Goal: Task Accomplishment & Management: Complete application form

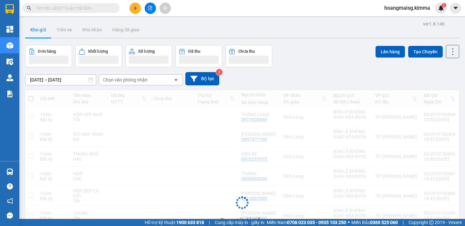
click at [151, 14] on div "Kết quả tìm kiếm ( 0 ) Bộ lọc Ngày tạo đơn gần nhất No Data hoangmaisg.kimma 1" at bounding box center [232, 8] width 465 height 16
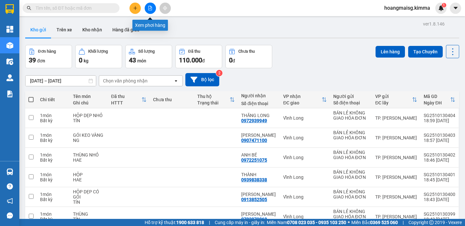
click at [151, 9] on icon "file-add" at bounding box center [150, 8] width 5 height 5
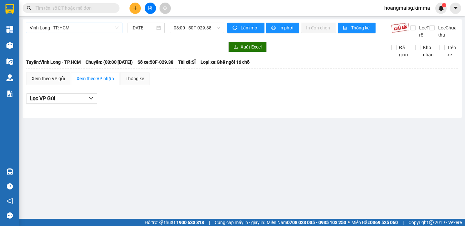
click at [98, 26] on span "Vĩnh Long - TP.HCM" at bounding box center [74, 28] width 89 height 10
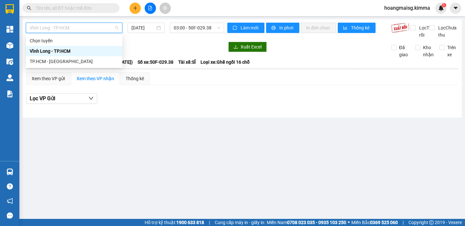
click at [79, 47] on div "Vĩnh Long - TP.HCM" at bounding box center [74, 51] width 96 height 10
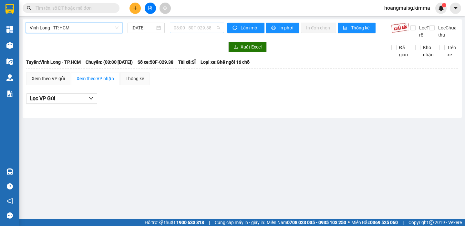
click at [198, 27] on span "03:00 - 50F-029.38" at bounding box center [197, 28] width 46 height 10
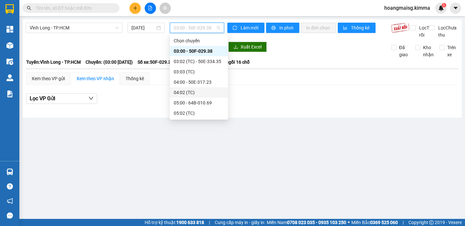
click at [204, 94] on div "04:02 (TC)" at bounding box center [199, 92] width 50 height 7
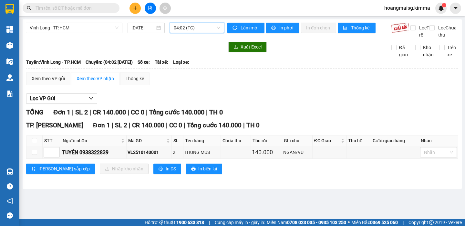
click at [198, 27] on span "04:02 (TC)" at bounding box center [197, 28] width 46 height 10
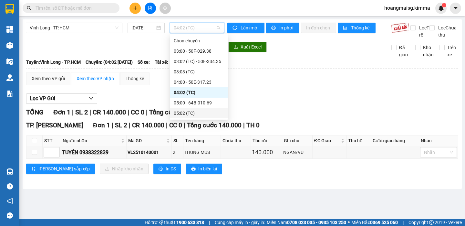
click at [206, 112] on div "05:02 (TC)" at bounding box center [199, 112] width 50 height 7
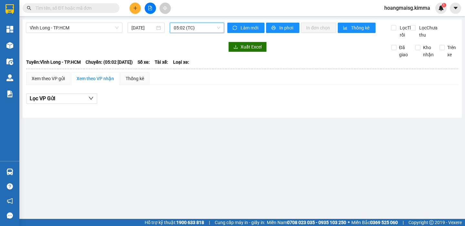
click at [197, 31] on span "05:02 (TC)" at bounding box center [197, 28] width 46 height 10
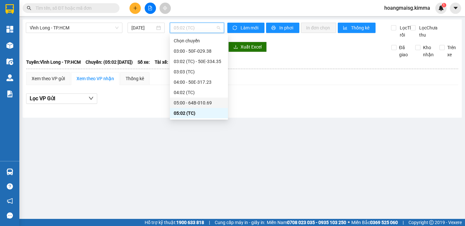
click at [194, 106] on div "05:00 - 64B-010.69" at bounding box center [199, 102] width 50 height 7
click at [196, 27] on span "05:00 - 64B-010.69" at bounding box center [197, 28] width 46 height 10
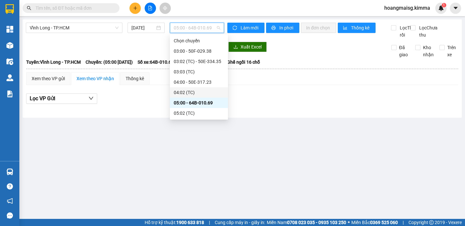
click at [200, 91] on div "04:02 (TC)" at bounding box center [199, 92] width 50 height 7
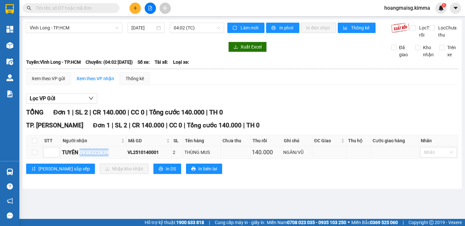
drag, startPoint x: 80, startPoint y: 159, endPoint x: 114, endPoint y: 162, distance: 33.3
click at [114, 156] on div "TUYÊN 0938322839" at bounding box center [93, 152] width 63 height 8
copy div "0938322839"
click at [85, 9] on input "text" at bounding box center [73, 8] width 76 height 7
paste input "0938322839"
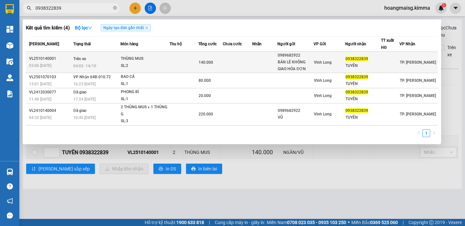
type input "0938322839"
click at [157, 65] on div "SL: 2" at bounding box center [145, 65] width 48 height 7
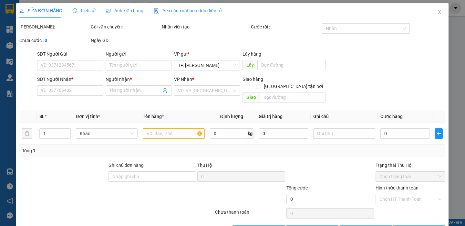
type input "0989682922"
type input "BÁN LẺ KHÔNG GIAO HÓA ĐƠN"
type input "0938322839"
type input "TUYÊN"
type input "140.000"
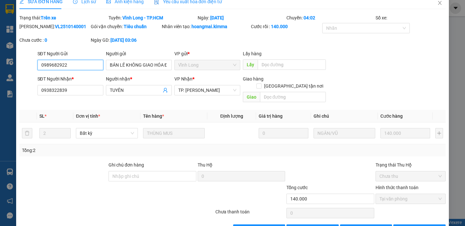
scroll to position [23, 0]
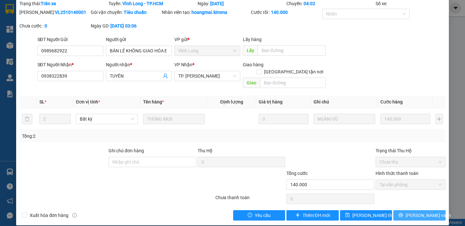
click at [416, 212] on button "[PERSON_NAME] và In" at bounding box center [419, 215] width 52 height 10
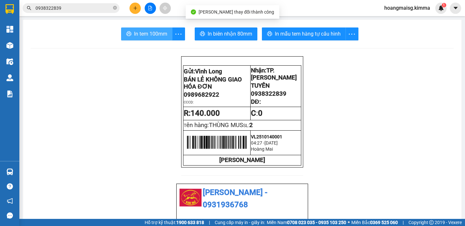
click at [147, 32] on span "In tem 100mm" at bounding box center [150, 34] width 33 height 8
click at [154, 37] on span "In tem 100mm" at bounding box center [150, 34] width 33 height 8
drag, startPoint x: 105, startPoint y: 63, endPoint x: 125, endPoint y: 56, distance: 21.5
click at [139, 5] on button at bounding box center [134, 8] width 11 height 11
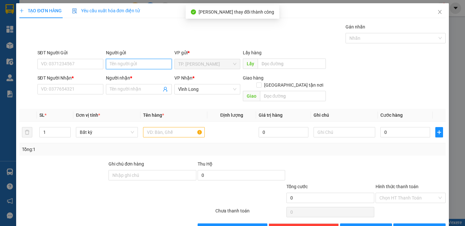
click at [135, 64] on input "Người gửi" at bounding box center [139, 64] width 66 height 10
click at [127, 66] on input "Người gửi" at bounding box center [139, 64] width 66 height 10
type input "BÁ"
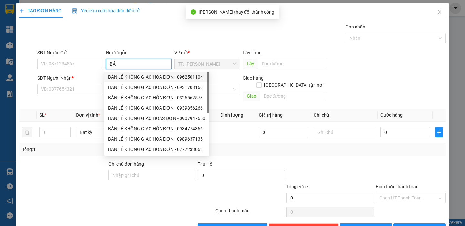
click at [132, 78] on div "BÁN LẺ KHÔNG GIAO HÓA ĐƠN - 0962501104" at bounding box center [156, 76] width 97 height 7
type input "0962501104"
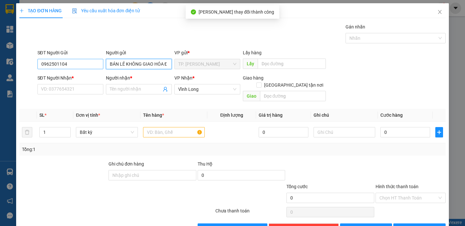
type input "BÁN LẺ KHÔNG GIAO HÓA ĐƠN"
click at [85, 64] on input "0962501104" at bounding box center [70, 64] width 66 height 10
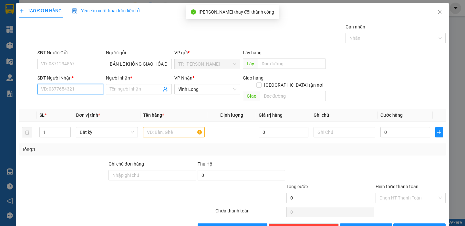
click at [83, 88] on input "SĐT Người Nhận *" at bounding box center [70, 89] width 66 height 10
click at [78, 100] on div "0987463672 - [PERSON_NAME]" at bounding box center [73, 101] width 64 height 7
type input "0987463672"
type input "[PERSON_NAME]"
type input "0987463672"
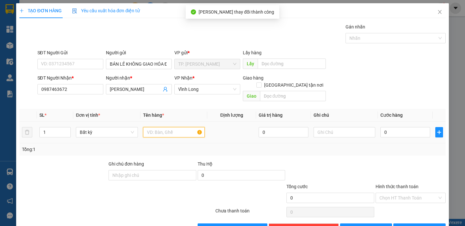
click at [157, 127] on input "text" at bounding box center [174, 132] width 62 height 10
type input "THÙNG KEO VÀNG"
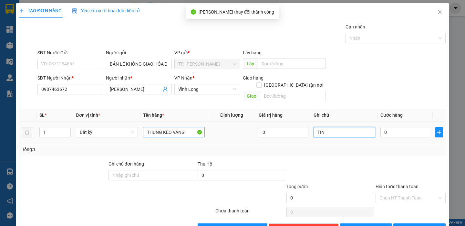
type input "TÍN"
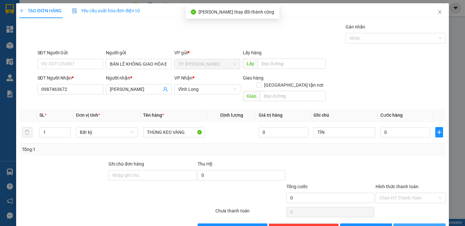
click at [422, 225] on span "[PERSON_NAME] và In" at bounding box center [427, 228] width 45 height 7
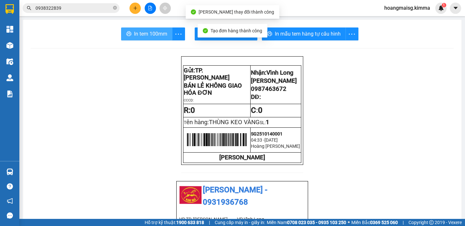
click at [143, 27] on button "In tem 100mm" at bounding box center [146, 33] width 51 height 13
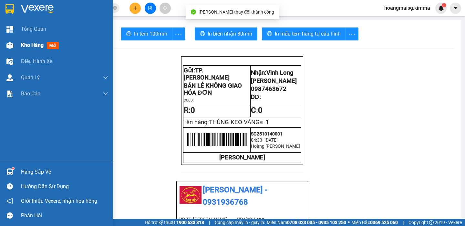
click at [14, 45] on div at bounding box center [9, 45] width 11 height 11
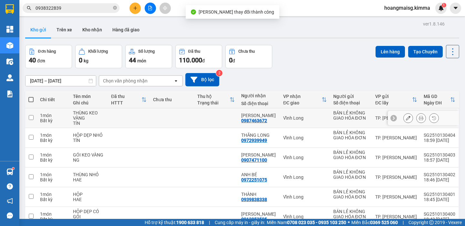
scroll to position [113, 0]
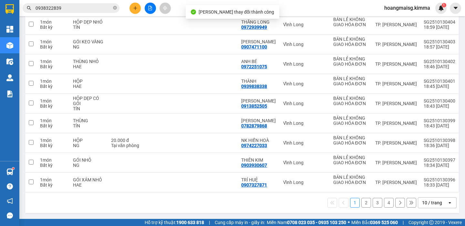
drag, startPoint x: 429, startPoint y: 203, endPoint x: 425, endPoint y: 197, distance: 7.8
click at [428, 203] on div "10 / trang" at bounding box center [432, 202] width 20 height 6
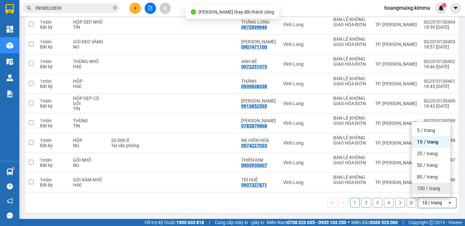
click at [424, 188] on span "100 / trang" at bounding box center [428, 188] width 23 height 6
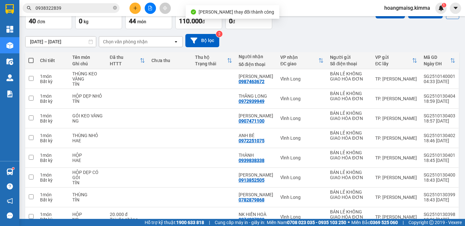
scroll to position [0, 0]
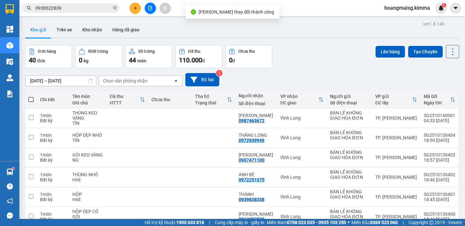
click at [29, 99] on span at bounding box center [30, 99] width 5 height 5
click at [31, 96] on input "checkbox" at bounding box center [31, 96] width 0 height 0
checkbox input "true"
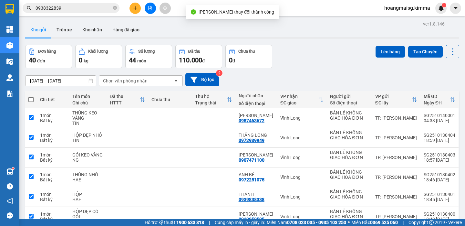
checkbox input "true"
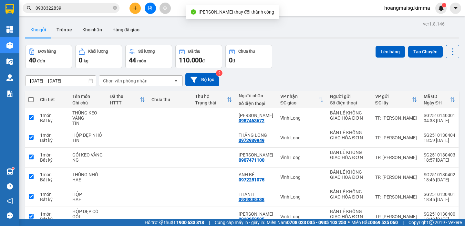
checkbox input "true"
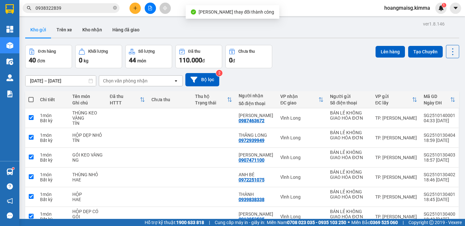
checkbox input "true"
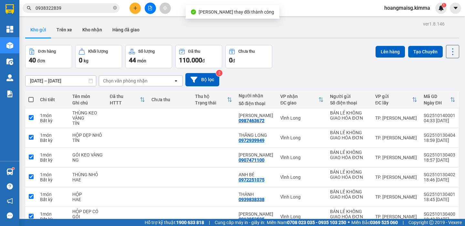
checkbox input "true"
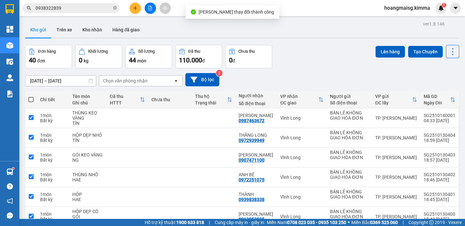
checkbox input "true"
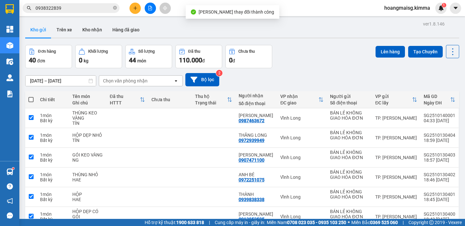
checkbox input "true"
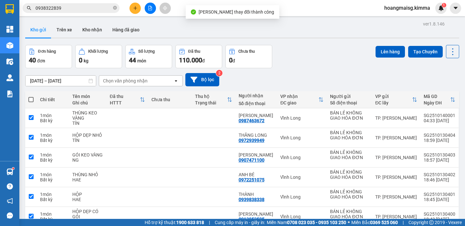
checkbox input "true"
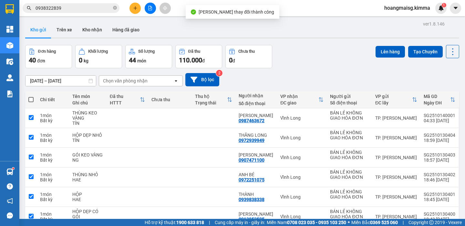
checkbox input "true"
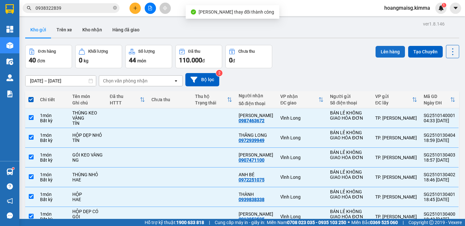
click at [377, 49] on button "Lên hàng" at bounding box center [389, 52] width 29 height 12
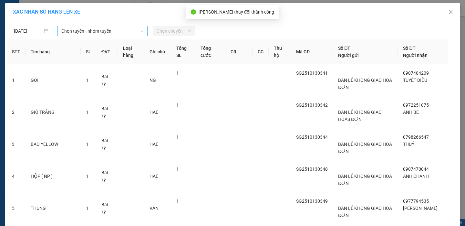
click at [69, 30] on span "Chọn tuyến - nhóm tuyến" at bounding box center [102, 31] width 82 height 10
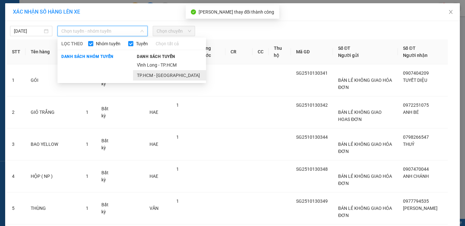
click at [143, 72] on li "TP.HCM - [GEOGRAPHIC_DATA]" at bounding box center [169, 75] width 73 height 10
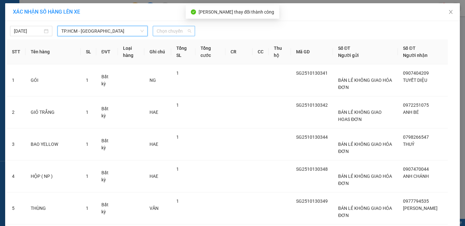
click at [157, 33] on span "Chọn chuyến" at bounding box center [174, 31] width 35 height 10
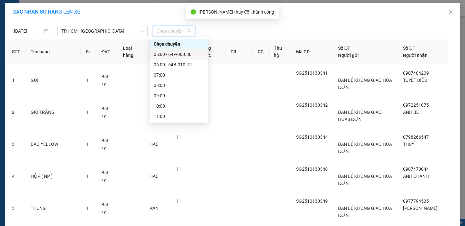
click at [183, 56] on div "05:00 - 64F-000.80" at bounding box center [179, 54] width 50 height 7
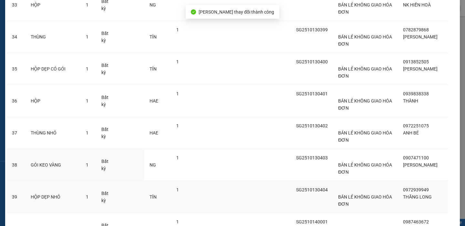
scroll to position [1146, 0]
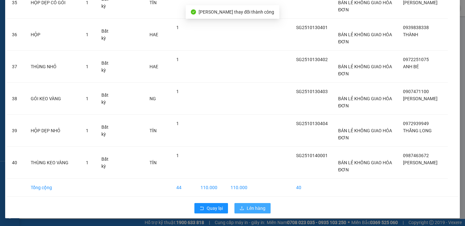
click at [259, 204] on span "Lên hàng" at bounding box center [256, 207] width 19 height 7
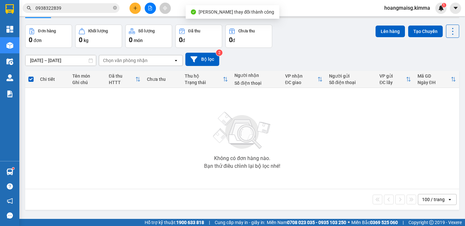
scroll to position [30, 0]
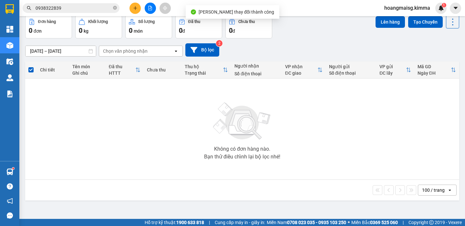
click at [133, 8] on icon "plus" at bounding box center [135, 8] width 5 height 5
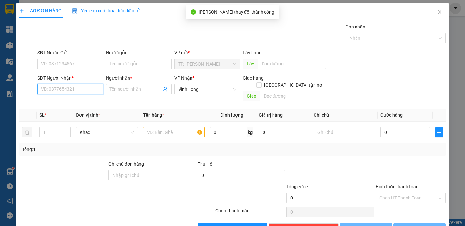
click at [67, 90] on input "SĐT Người Nhận *" at bounding box center [70, 89] width 66 height 10
type input "0989342701"
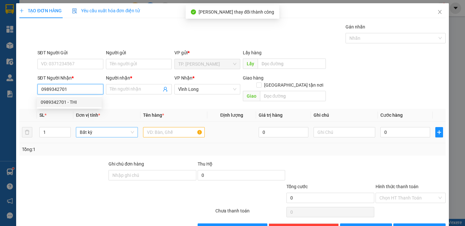
drag, startPoint x: 68, startPoint y: 100, endPoint x: 121, endPoint y: 121, distance: 56.6
click at [68, 100] on div "0989342701 - THI" at bounding box center [69, 101] width 57 height 7
type input "THI"
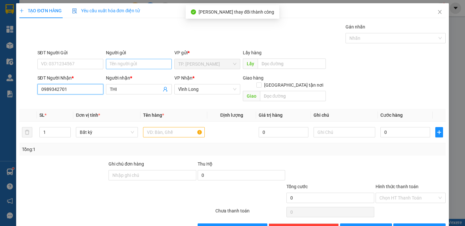
type input "0989342701"
click at [125, 61] on input "Người gửi" at bounding box center [139, 64] width 66 height 10
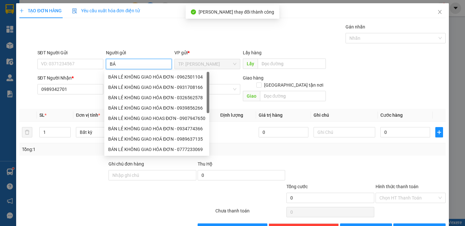
type input "BÁN"
click at [156, 77] on div "BÁN LẺ KHÔNG GIAO HÓA ĐƠN - 0962501104" at bounding box center [156, 76] width 97 height 7
type input "0962501104"
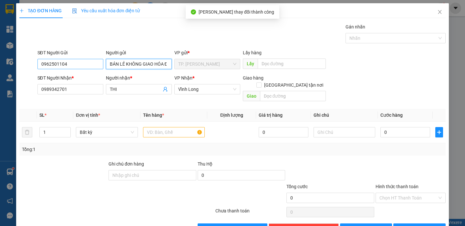
type input "BÁN LẺ KHÔNG GIAO HÓA ĐƠN"
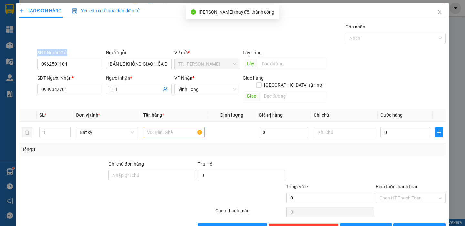
drag, startPoint x: 85, startPoint y: 68, endPoint x: 15, endPoint y: 62, distance: 69.6
click at [15, 62] on div "TẠO ĐƠN HÀNG Yêu cầu xuất hóa đơn điện tử Transit Pickup Surcharge Ids Transit …" at bounding box center [232, 113] width 465 height 226
click at [76, 65] on input "0962501104" at bounding box center [70, 64] width 66 height 10
click at [74, 65] on input "0962501104" at bounding box center [70, 64] width 66 height 10
drag, startPoint x: 74, startPoint y: 65, endPoint x: 0, endPoint y: 72, distance: 74.0
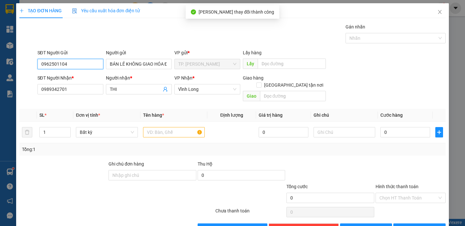
click at [0, 72] on div "TẠO ĐƠN HÀNG Yêu cầu xuất hóa đơn điện tử Transit Pickup Surcharge Ids Transit …" at bounding box center [232, 113] width 465 height 226
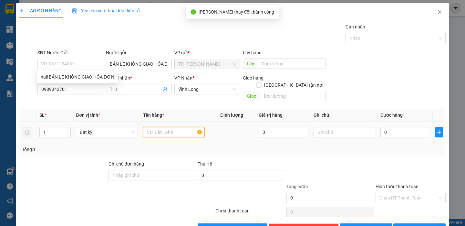
click at [160, 127] on input "text" at bounding box center [174, 132] width 62 height 10
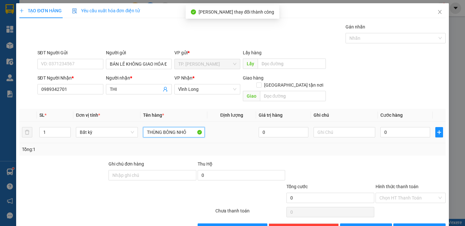
type input "THÙNG BÔNG NHỎ"
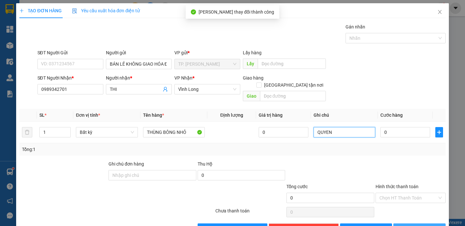
type input "QUYEN"
click at [403, 219] on div "Transit Pickup Surcharge Ids Transit Deliver Surcharge Ids Transit Deliver Surc…" at bounding box center [232, 128] width 426 height 210
click at [403, 225] on icon "printer" at bounding box center [401, 228] width 4 height 4
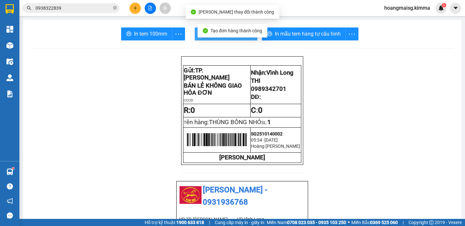
click at [195, 37] on button "In biên nhận 80mm" at bounding box center [226, 33] width 63 height 13
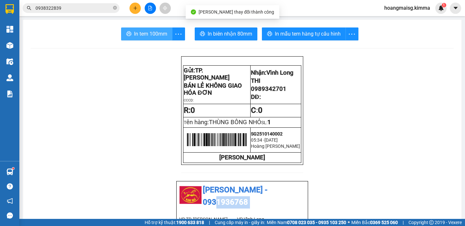
click at [159, 38] on button "In tem 100mm" at bounding box center [146, 33] width 51 height 13
click at [159, 37] on span "In tem 100mm" at bounding box center [150, 34] width 33 height 8
